Goal: Task Accomplishment & Management: Manage account settings

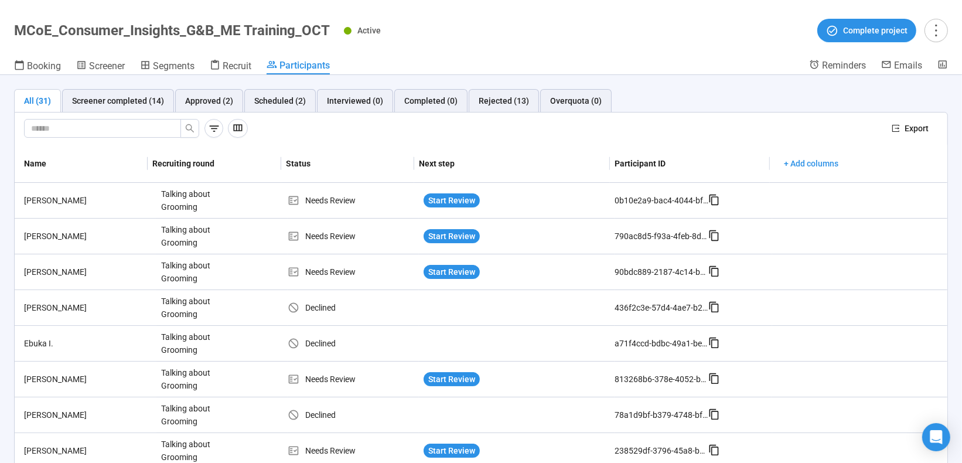
scroll to position [791, 0]
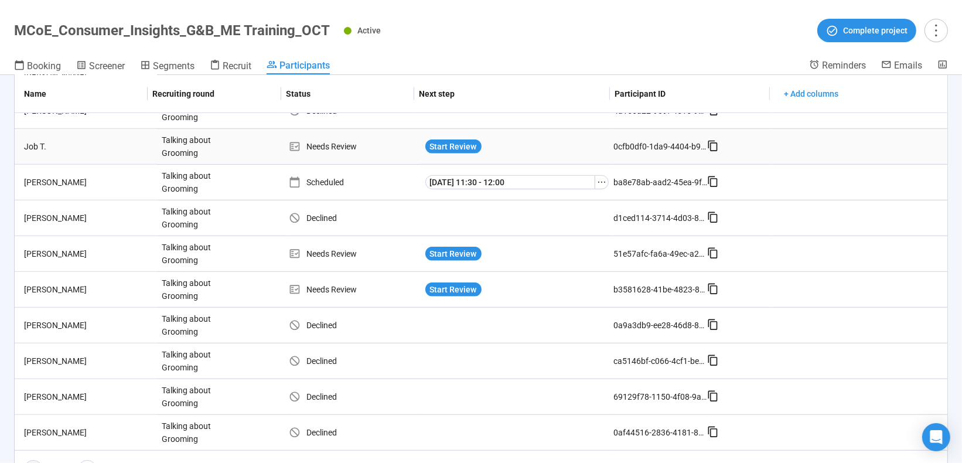
scroll to position [821, 0]
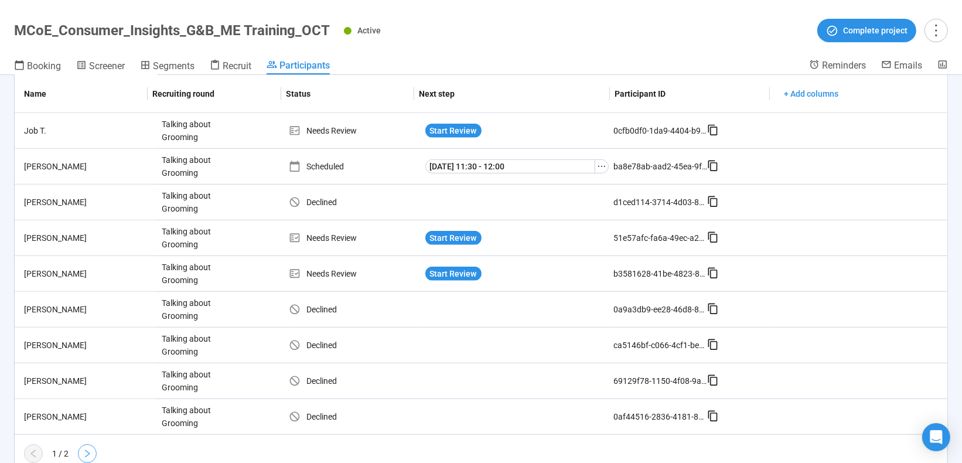
click at [89, 450] on icon "right" at bounding box center [87, 454] width 5 height 8
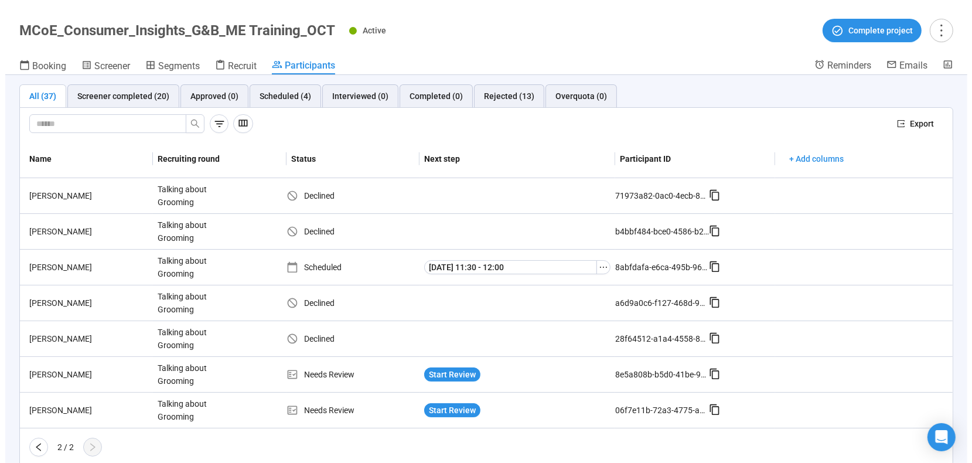
scroll to position [0, 0]
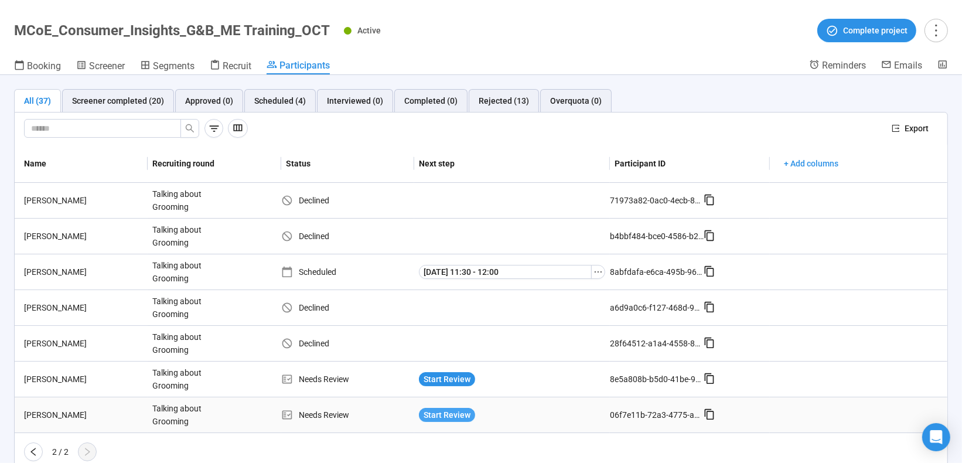
drag, startPoint x: 89, startPoint y: 444, endPoint x: 443, endPoint y: 412, distance: 356.0
click at [443, 412] on span "Start Review" at bounding box center [447, 415] width 47 height 13
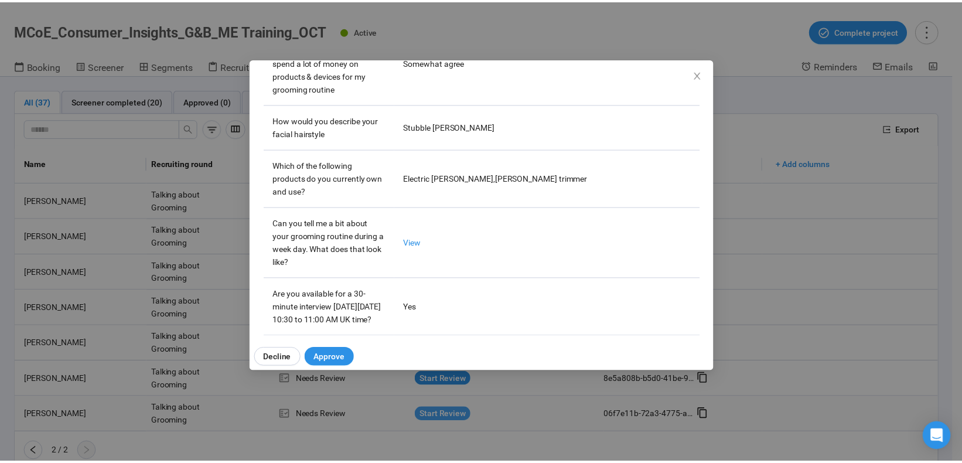
scroll to position [586, 0]
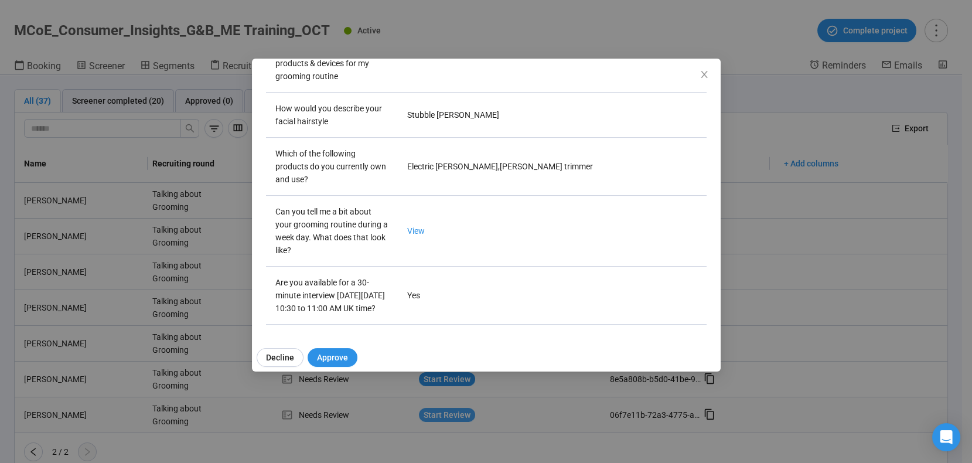
click at [412, 226] on link "View" at bounding box center [416, 230] width 18 height 9
drag, startPoint x: 443, startPoint y: 412, endPoint x: 706, endPoint y: 76, distance: 426.3
click at [706, 76] on icon "close" at bounding box center [704, 74] width 6 height 7
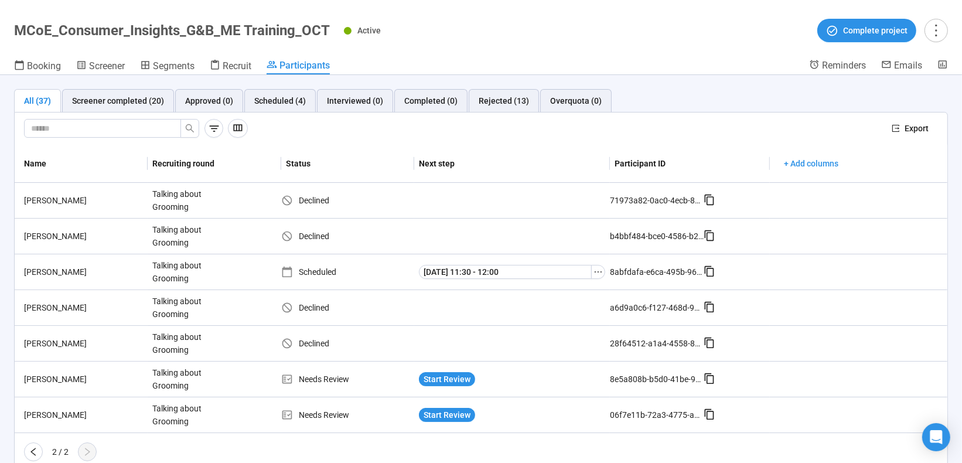
scroll to position [5, 0]
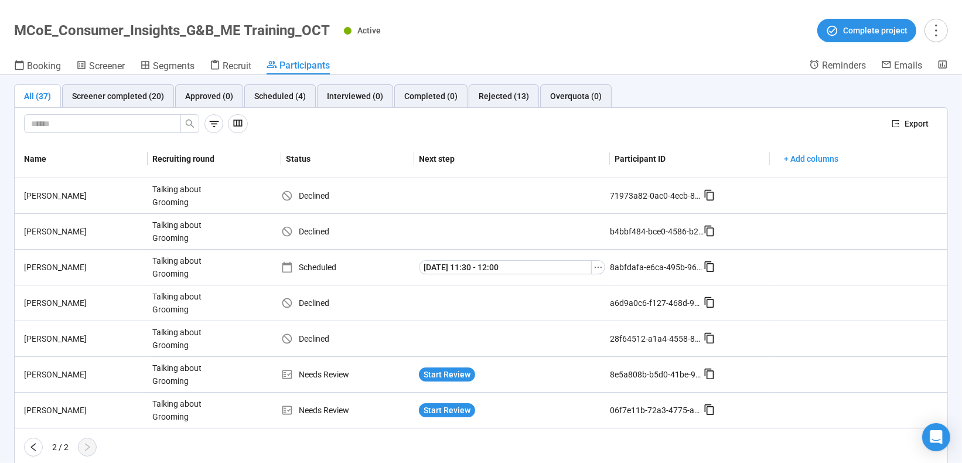
click at [33, 443] on icon "left" at bounding box center [32, 447] width 5 height 8
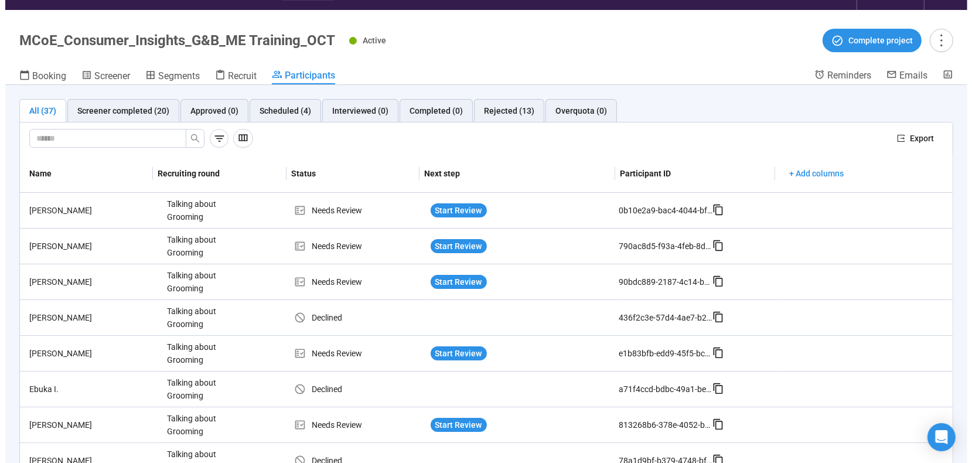
scroll to position [30, 0]
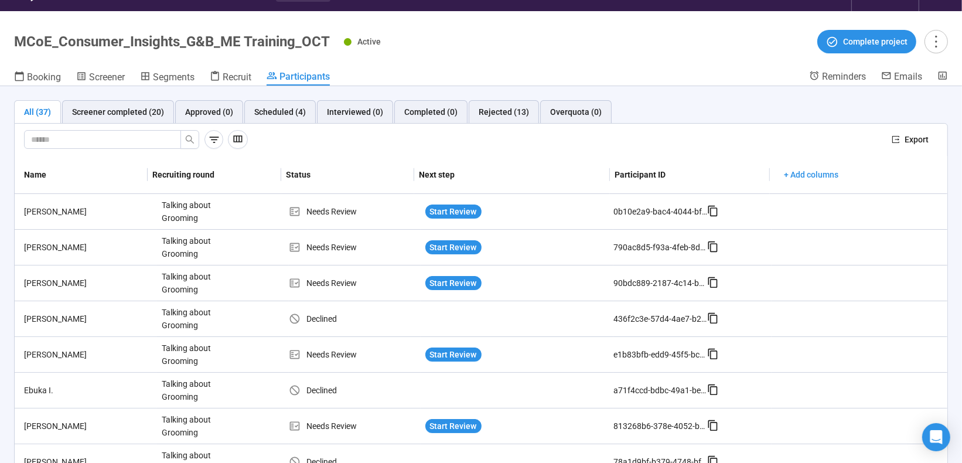
click at [443, 207] on span "Start Review" at bounding box center [453, 211] width 47 height 13
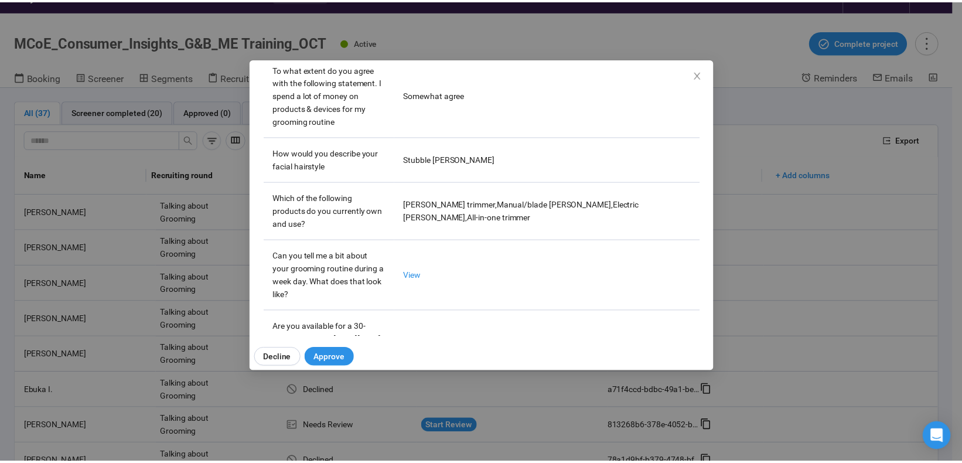
scroll to position [586, 0]
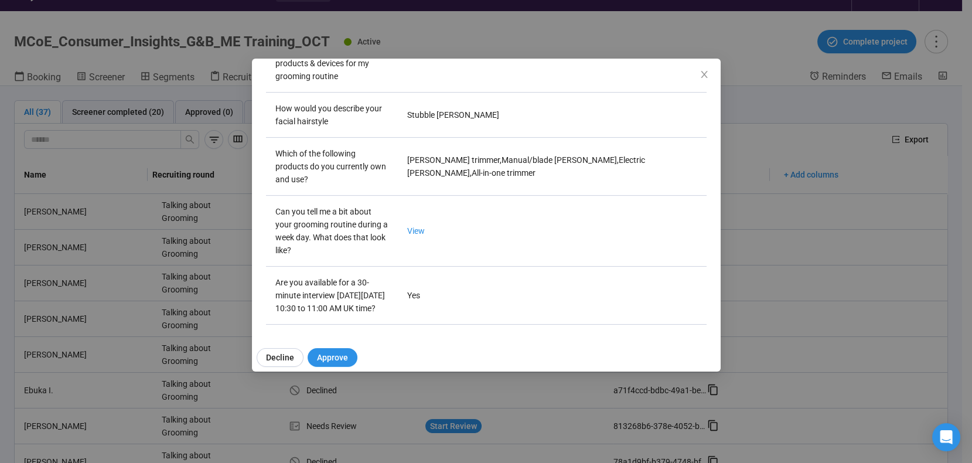
click at [413, 226] on link "View" at bounding box center [416, 230] width 18 height 9
click at [769, 15] on div "Wellington S Project notes Edit Add notes, i.e. how the last interview went, im…" at bounding box center [486, 231] width 972 height 463
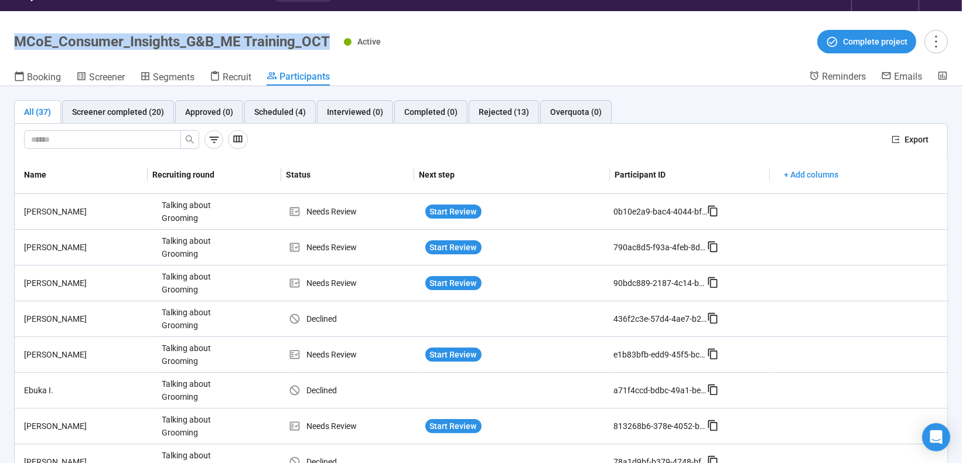
drag, startPoint x: 16, startPoint y: 40, endPoint x: 328, endPoint y: 43, distance: 311.8
click at [328, 43] on h1 "MCoE_Consumer_Insights_G&B_ME Training_OCT" at bounding box center [172, 41] width 316 height 16
copy h1 "MCoE_Consumer_Insights_G&B_ME Training_OCT"
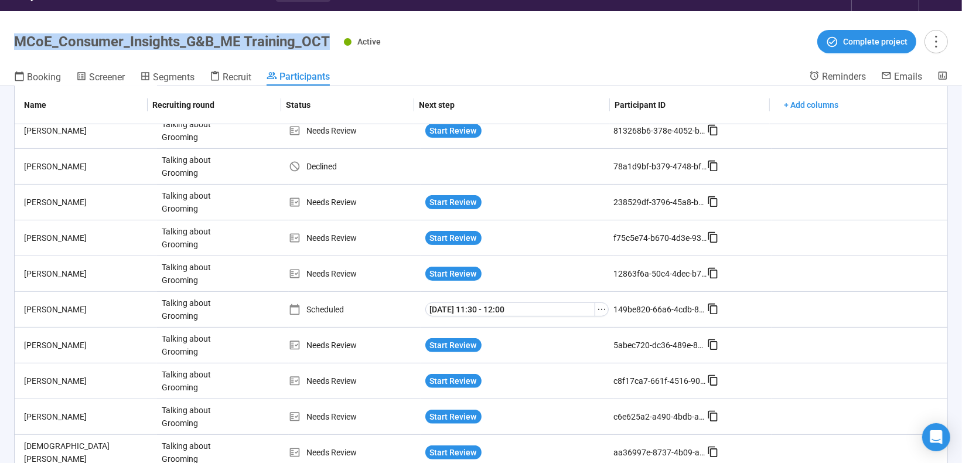
scroll to position [296, 0]
